Goal: Task Accomplishment & Management: Manage account settings

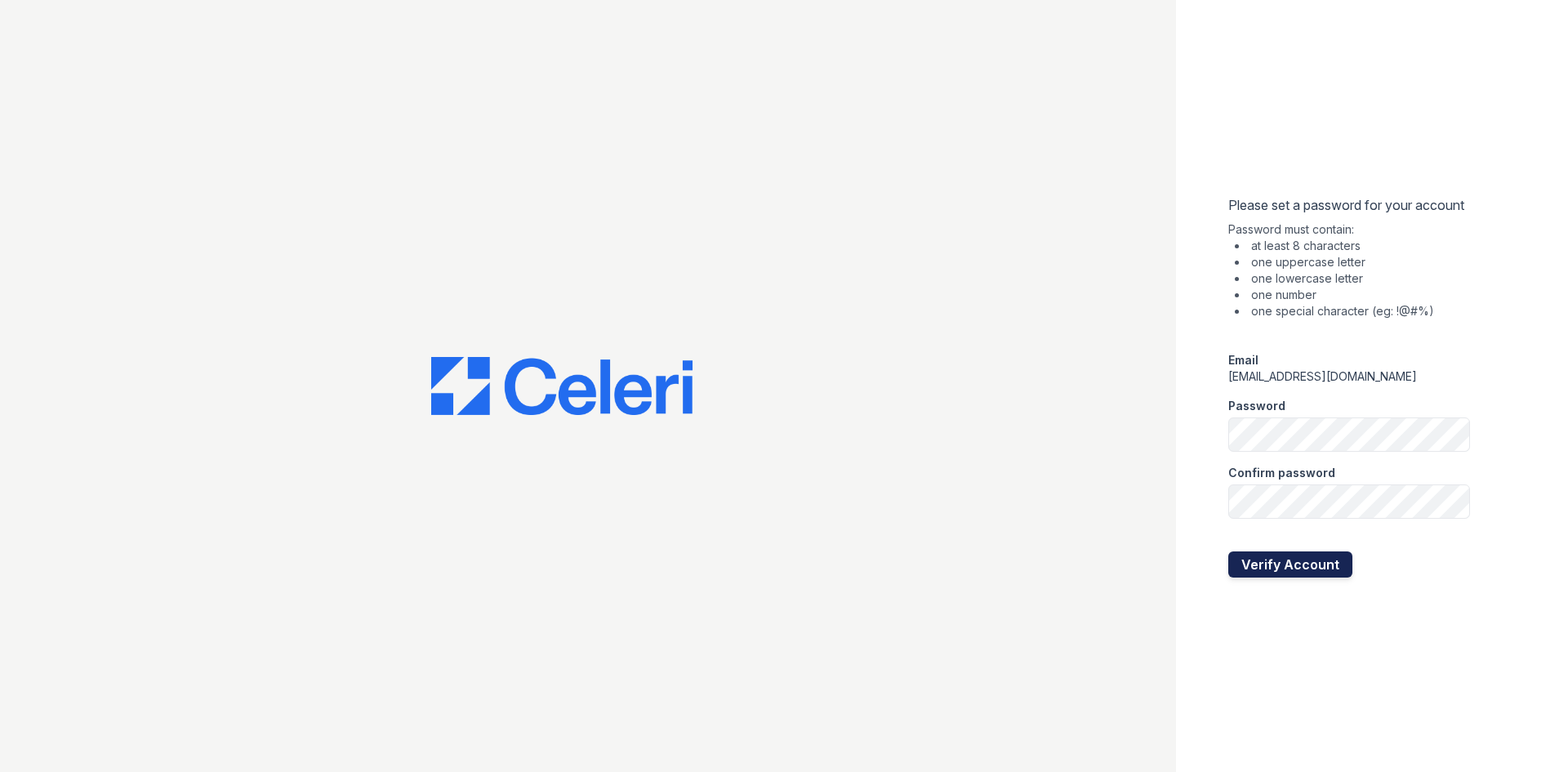
click at [1284, 564] on button "Verify Account" at bounding box center [1290, 564] width 124 height 26
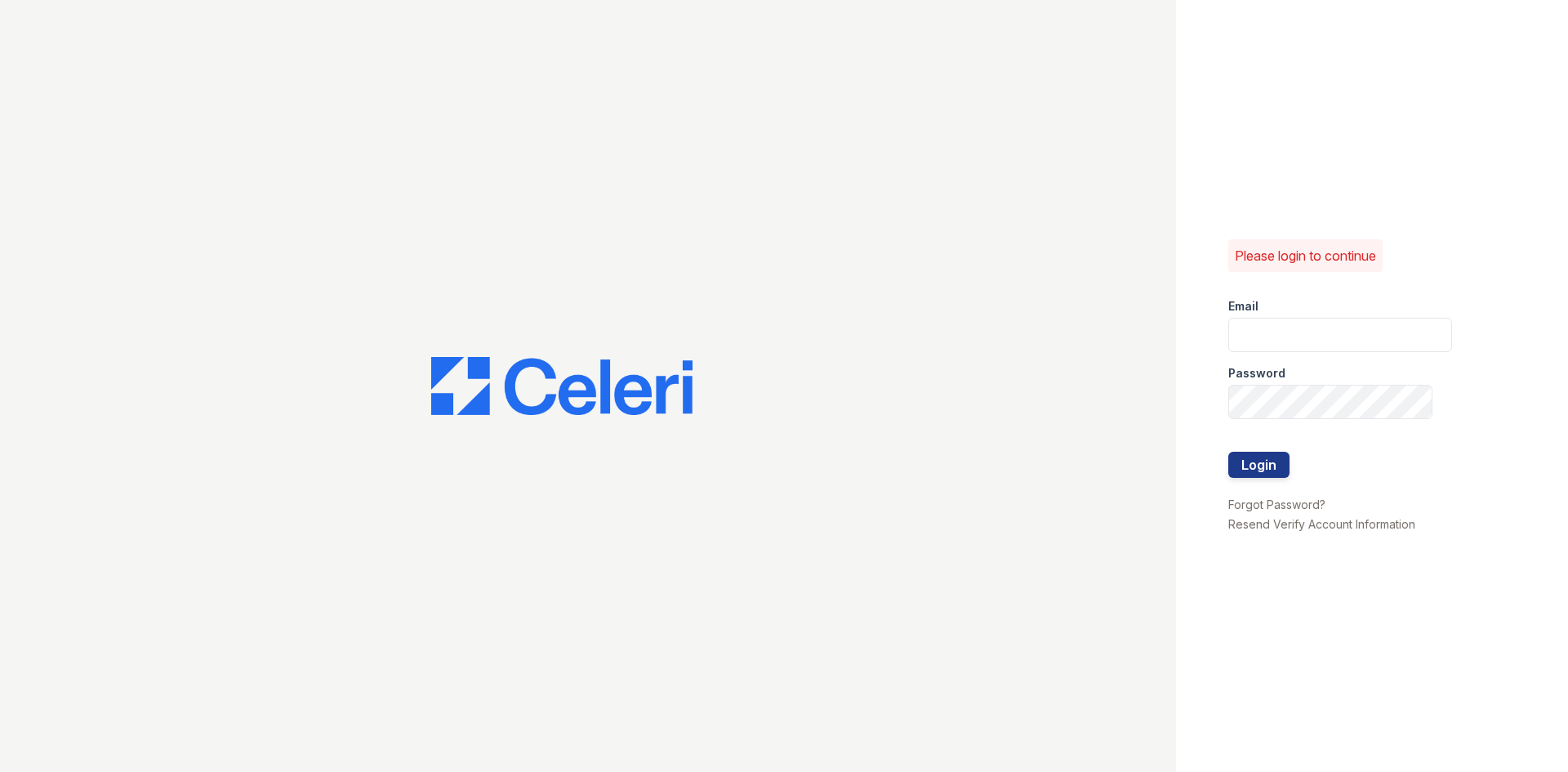
click at [1266, 355] on div "Password" at bounding box center [1340, 368] width 223 height 33
click at [1269, 346] on input "email" at bounding box center [1340, 335] width 223 height 35
type input "Tlewis@mmgmgt.com"
click at [1251, 472] on button "Login" at bounding box center [1259, 465] width 62 height 26
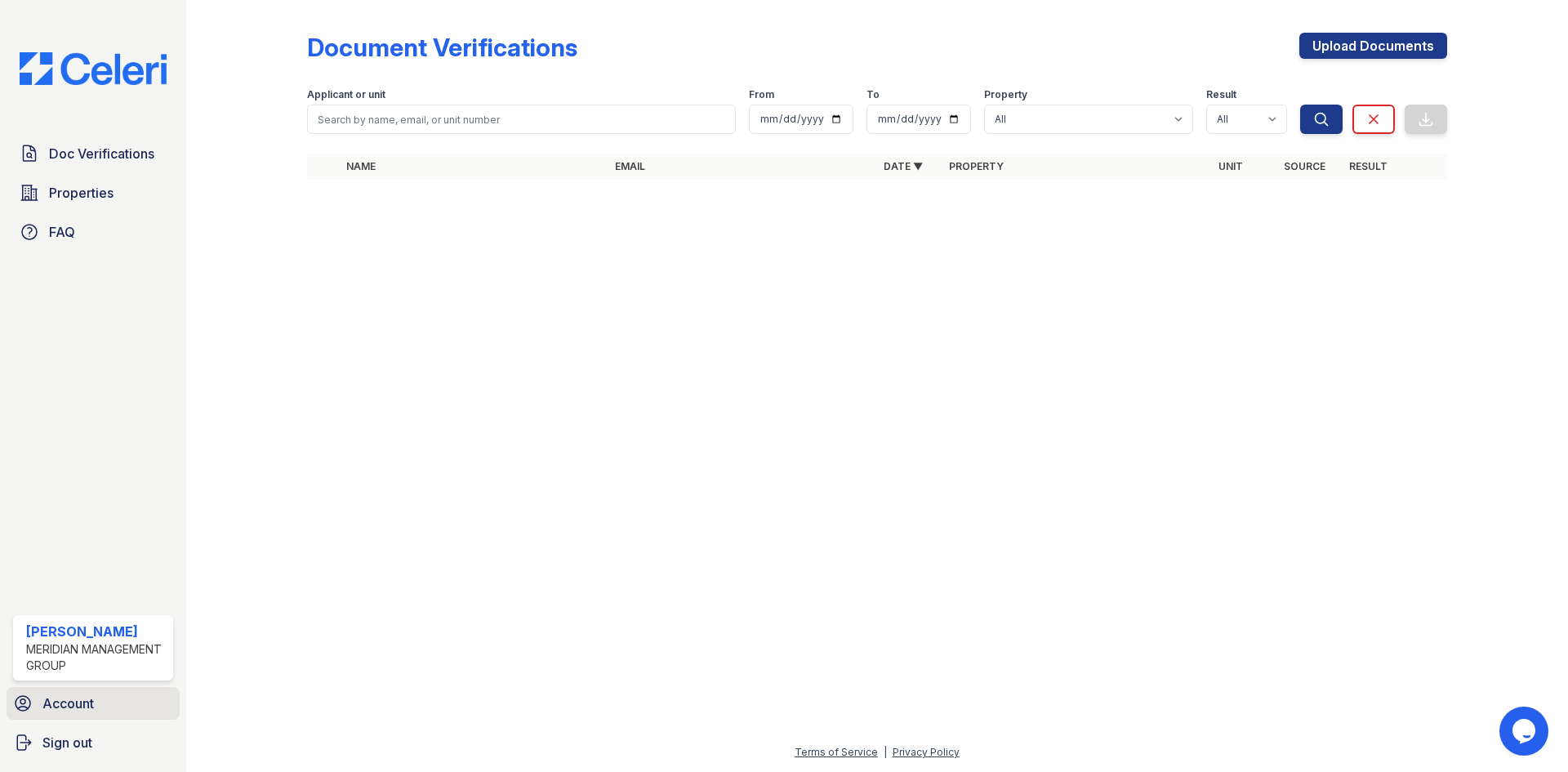
click at [71, 706] on span "Account" at bounding box center [69, 703] width 52 height 20
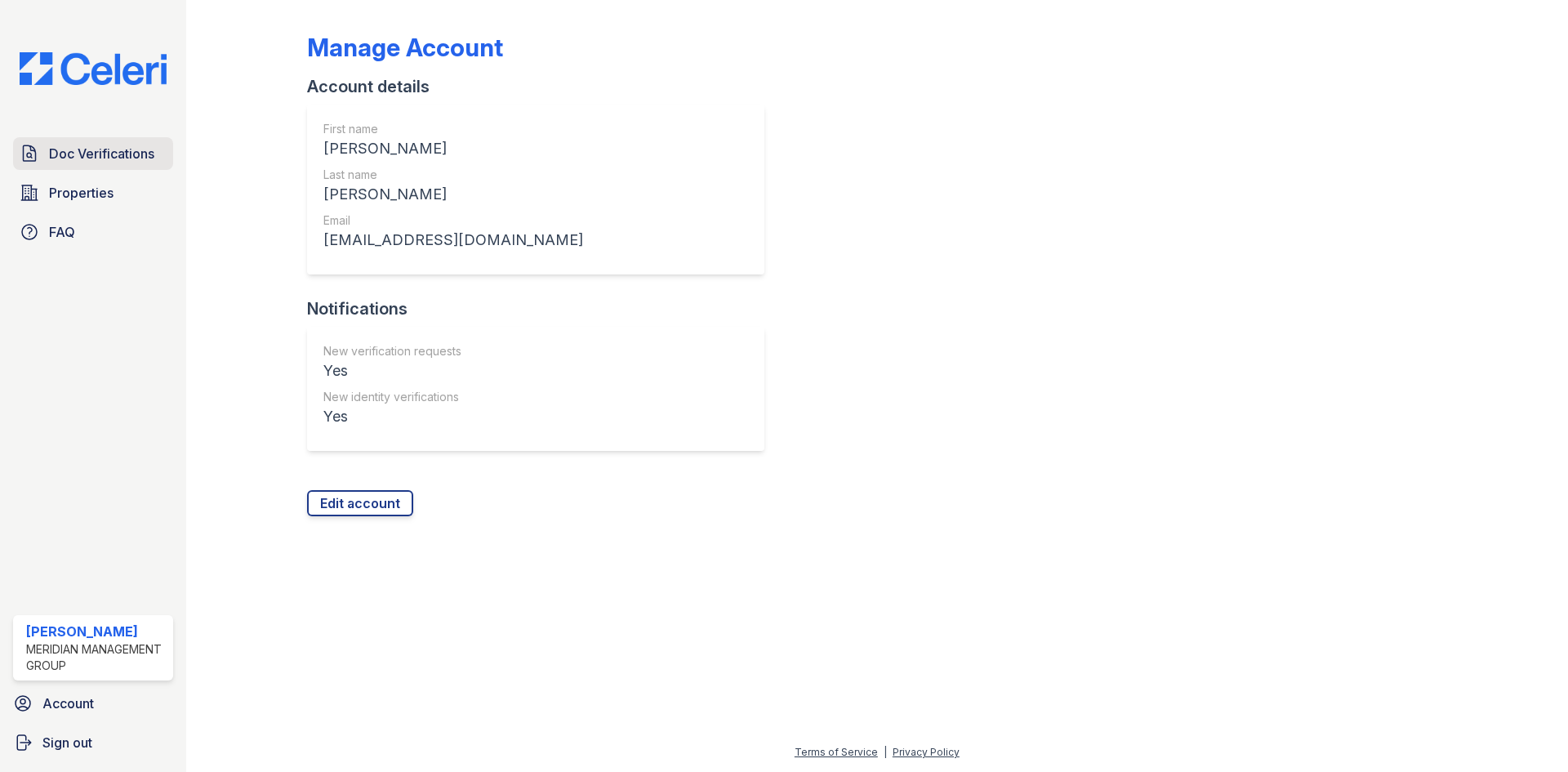
click at [140, 154] on span "Doc Verifications" at bounding box center [101, 154] width 105 height 20
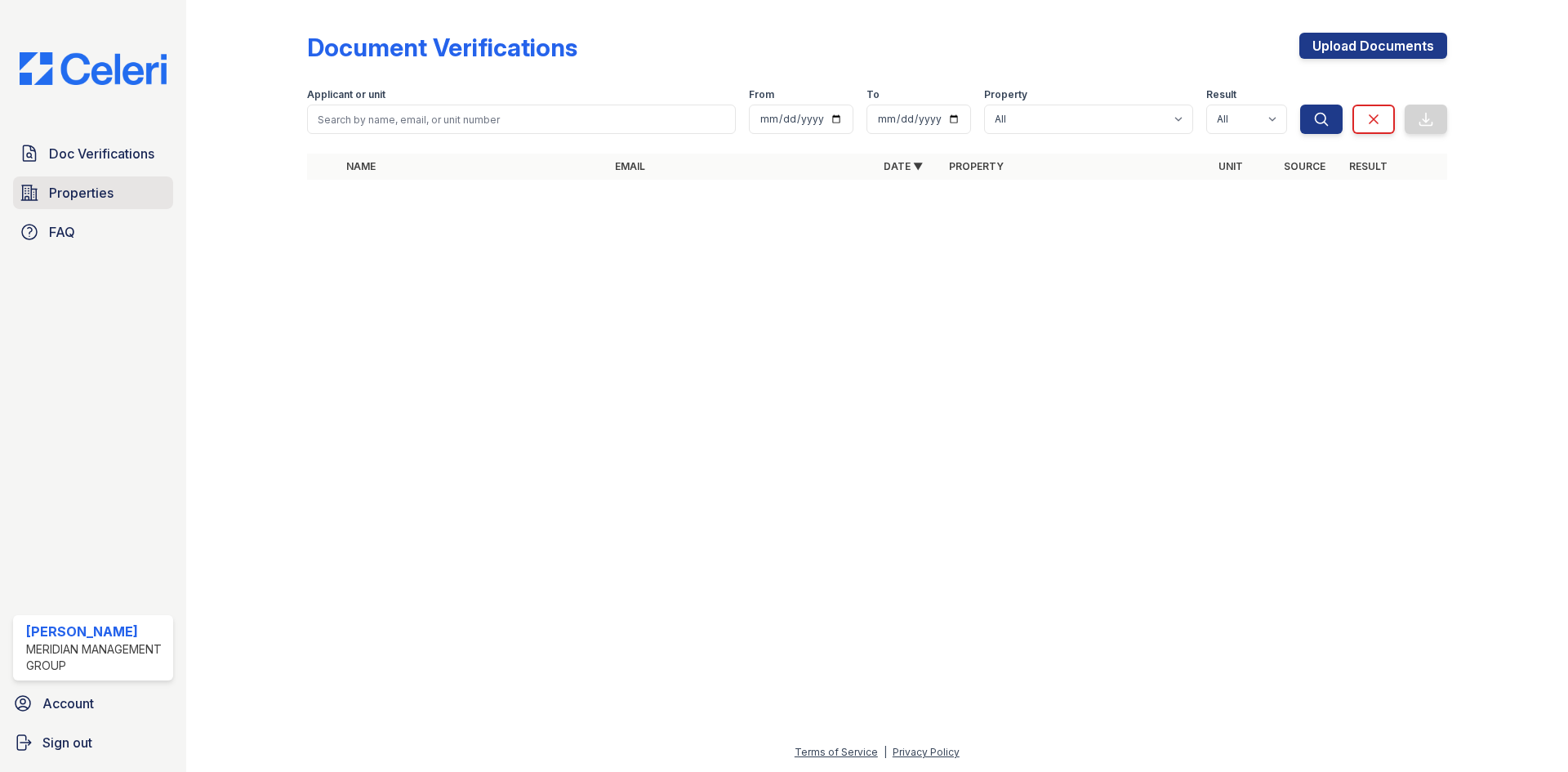
click at [109, 199] on span "Properties" at bounding box center [80, 193] width 65 height 20
